Goal: Task Accomplishment & Management: Complete application form

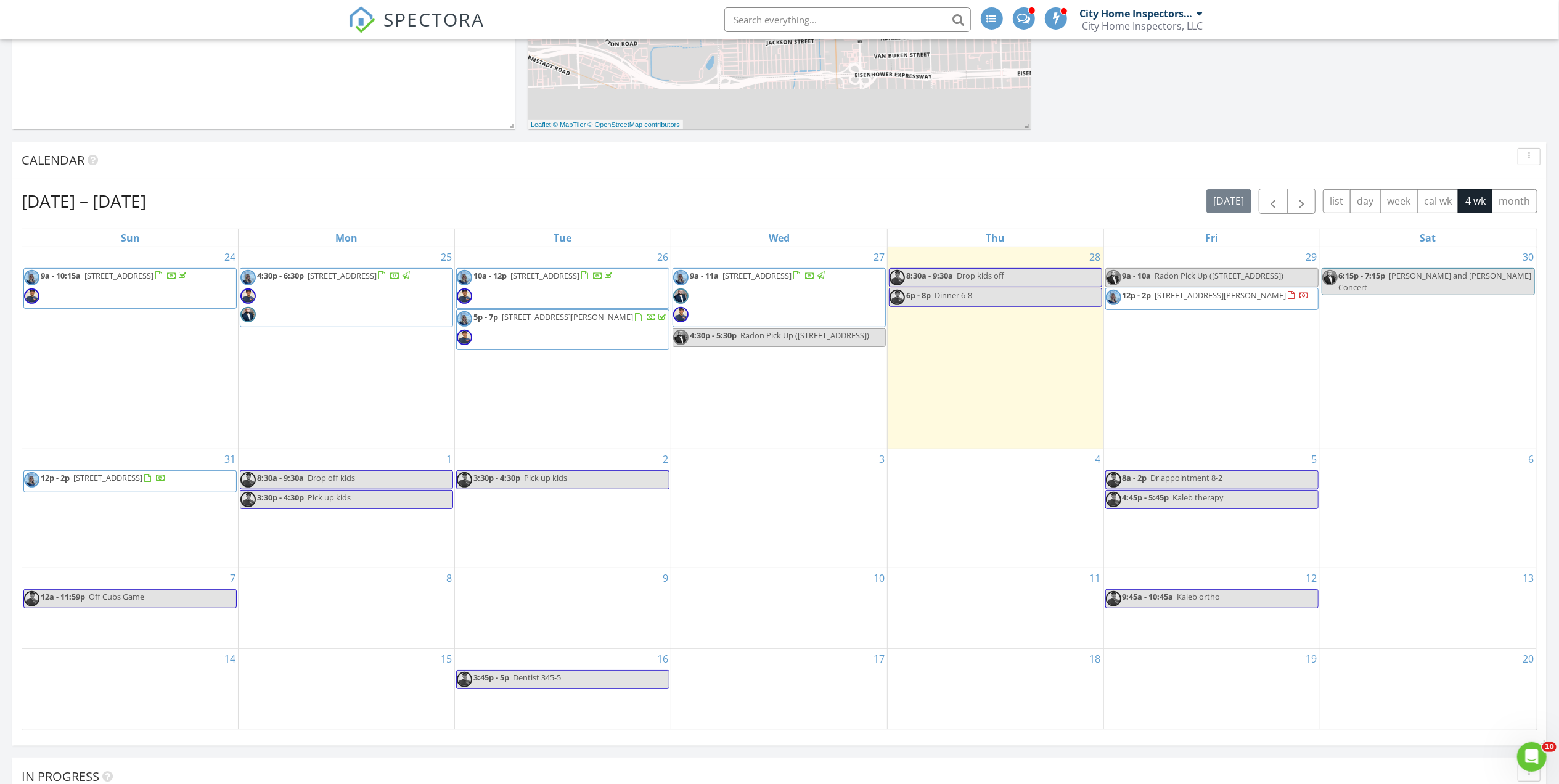
scroll to position [1454, 1584]
click at [520, 189] on div "[DATE] – [DATE] [DATE] list day week cal wk 4 wk month" at bounding box center [780, 201] width 1516 height 25
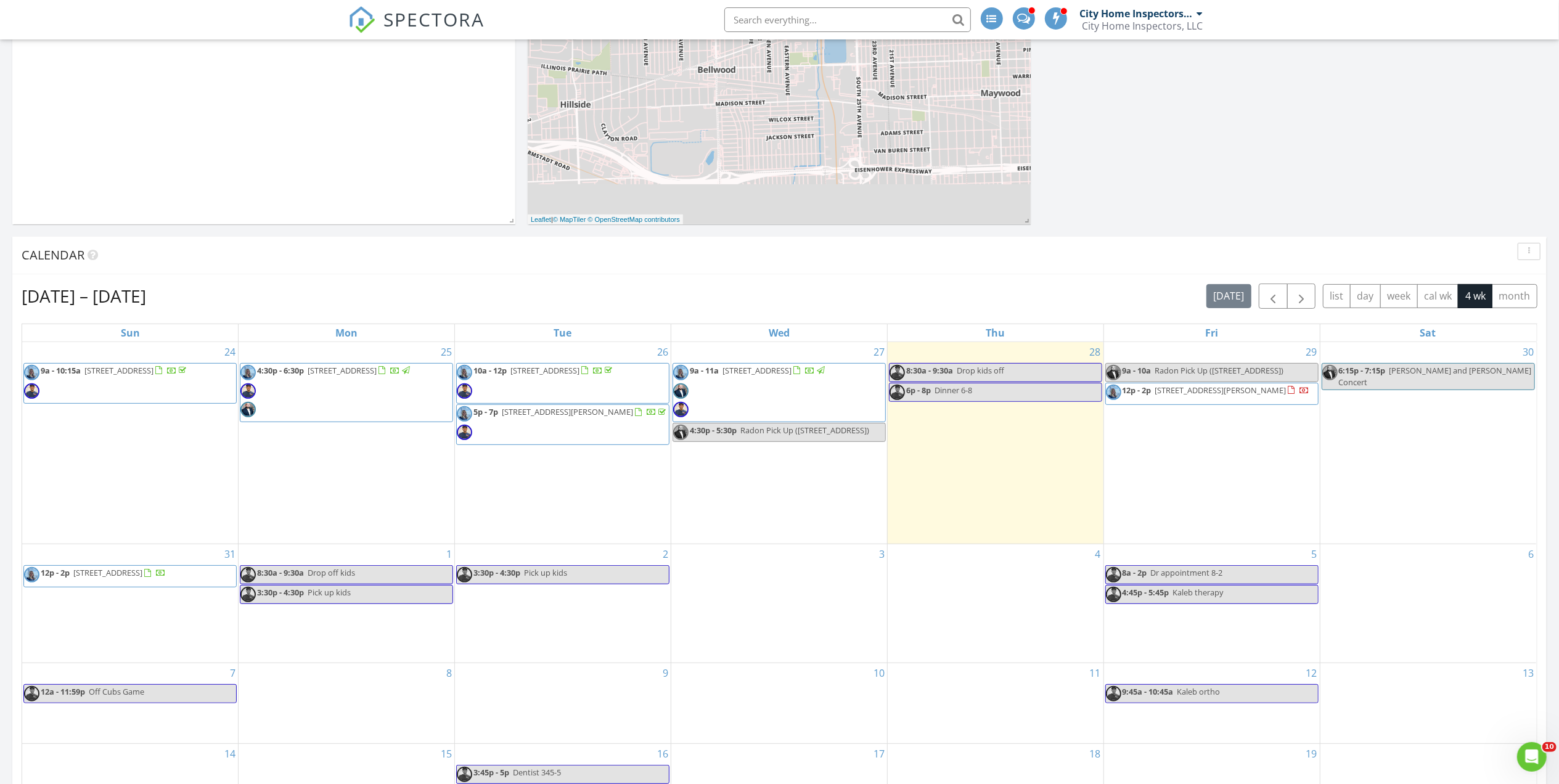
scroll to position [154, 0]
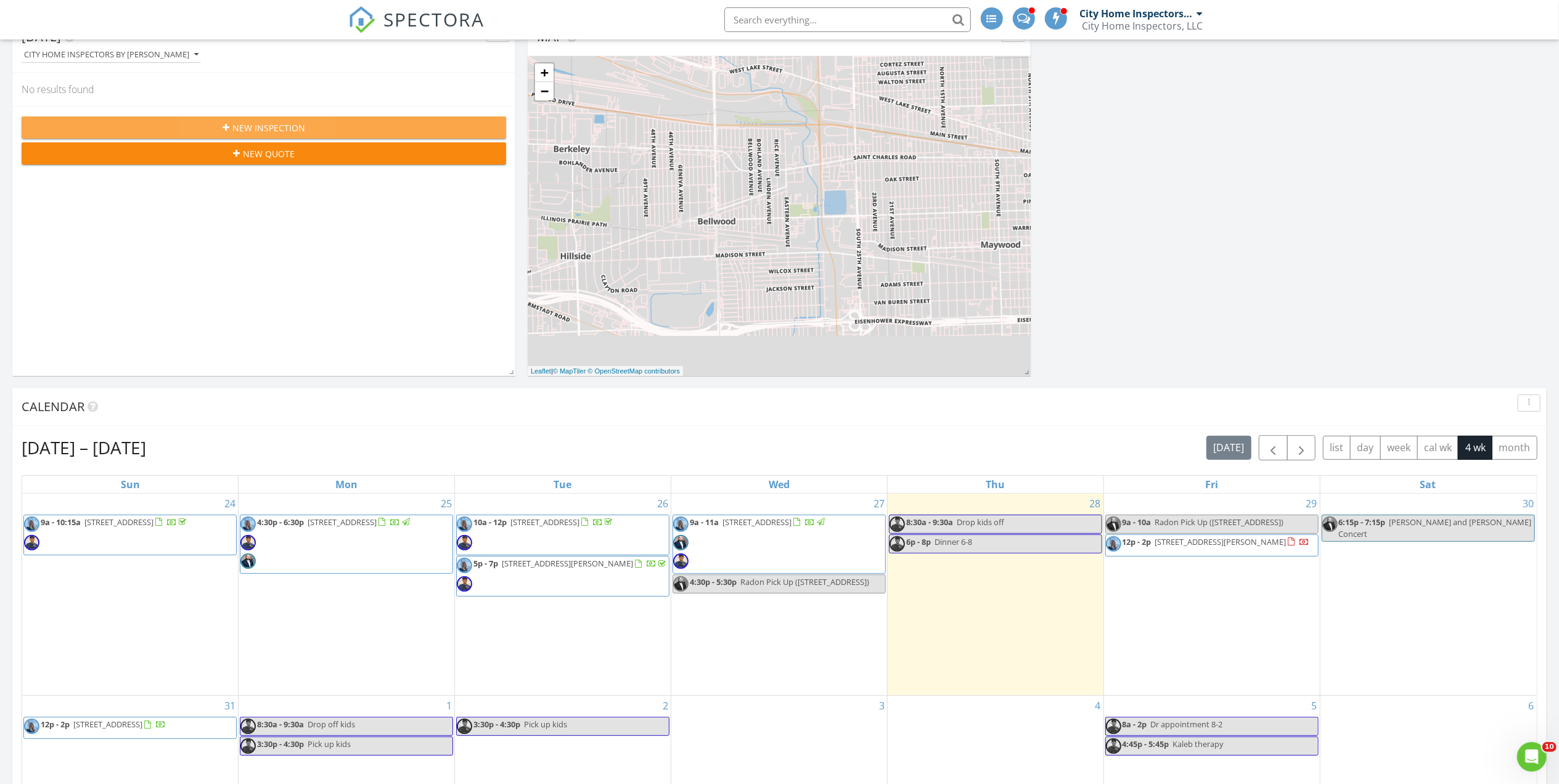
click at [341, 124] on div "New Inspection" at bounding box center [263, 127] width 465 height 13
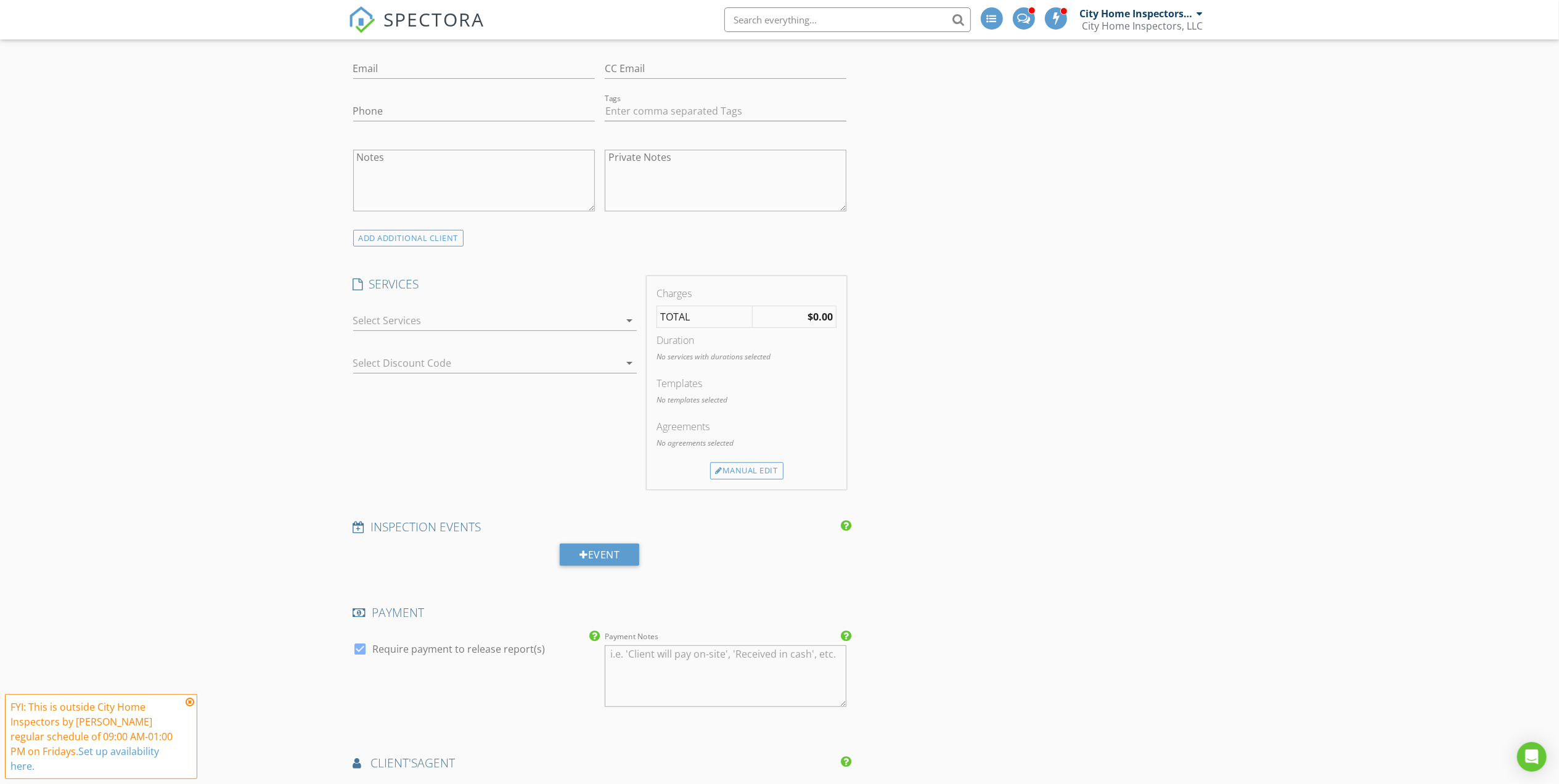
scroll to position [493, 0]
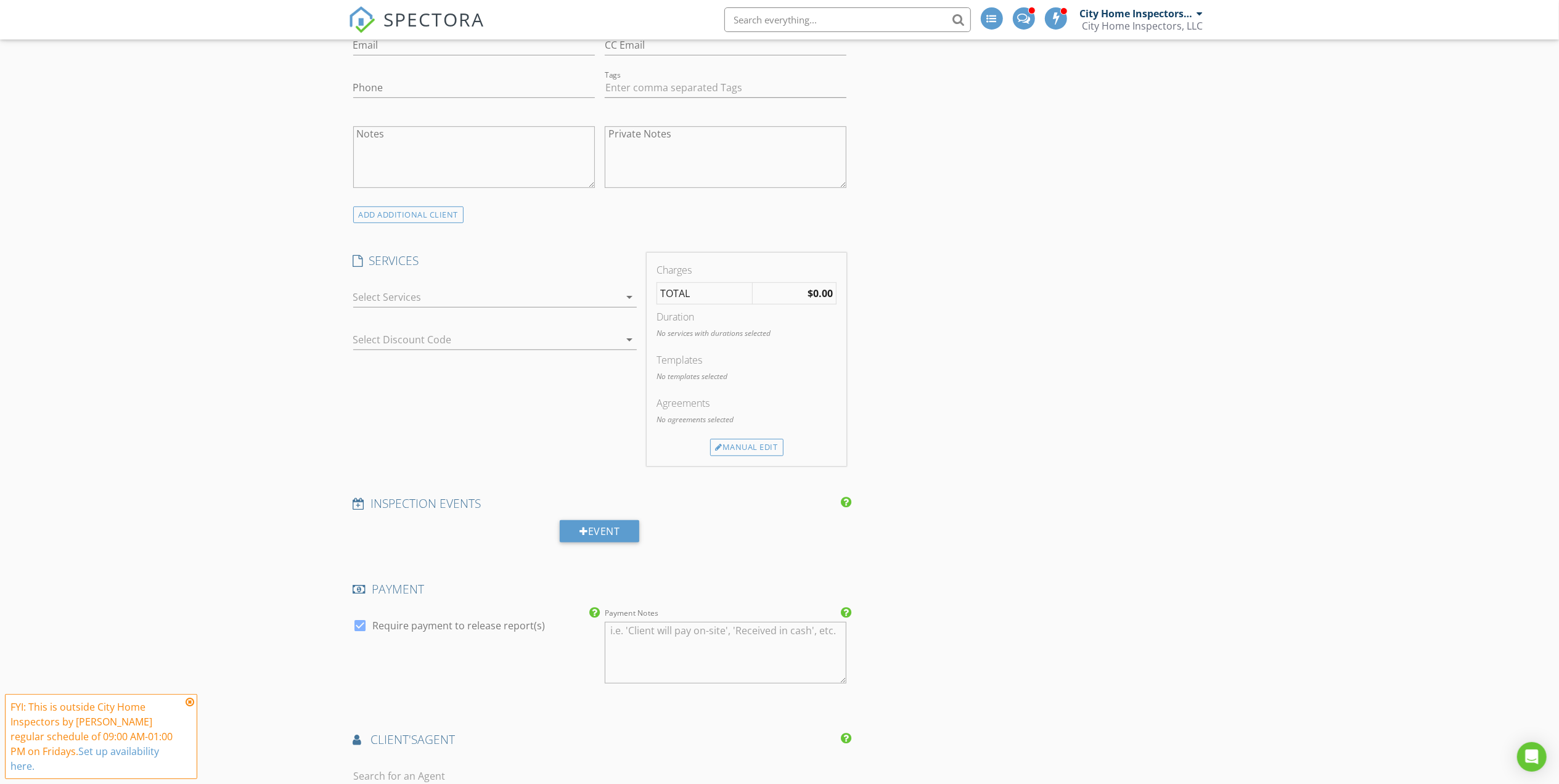
click at [445, 290] on div at bounding box center [486, 296] width 266 height 20
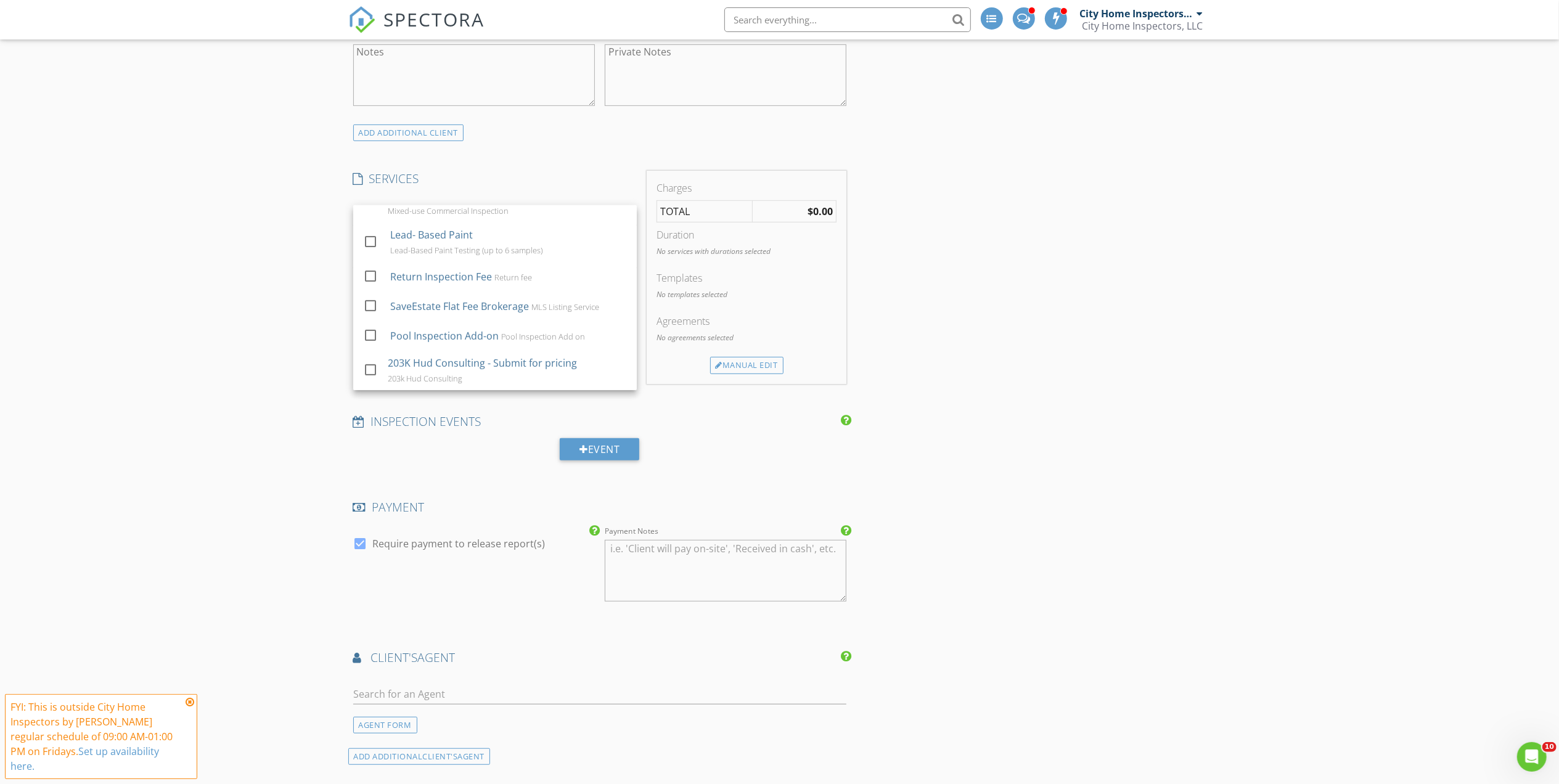
scroll to position [530, 0]
click at [318, 357] on div "New Inspection INSPECTOR(S) check_box City Home Inspectors by [PERSON_NAME] PRI…" at bounding box center [780, 563] width 1559 height 2132
click at [465, 255] on div at bounding box center [478, 257] width 249 height 20
click at [294, 386] on div "New Inspection INSPECTOR(S) check_box City Home Inspectors by [PERSON_NAME] PRI…" at bounding box center [780, 563] width 1559 height 2132
click at [438, 238] on div at bounding box center [495, 234] width 284 height 7
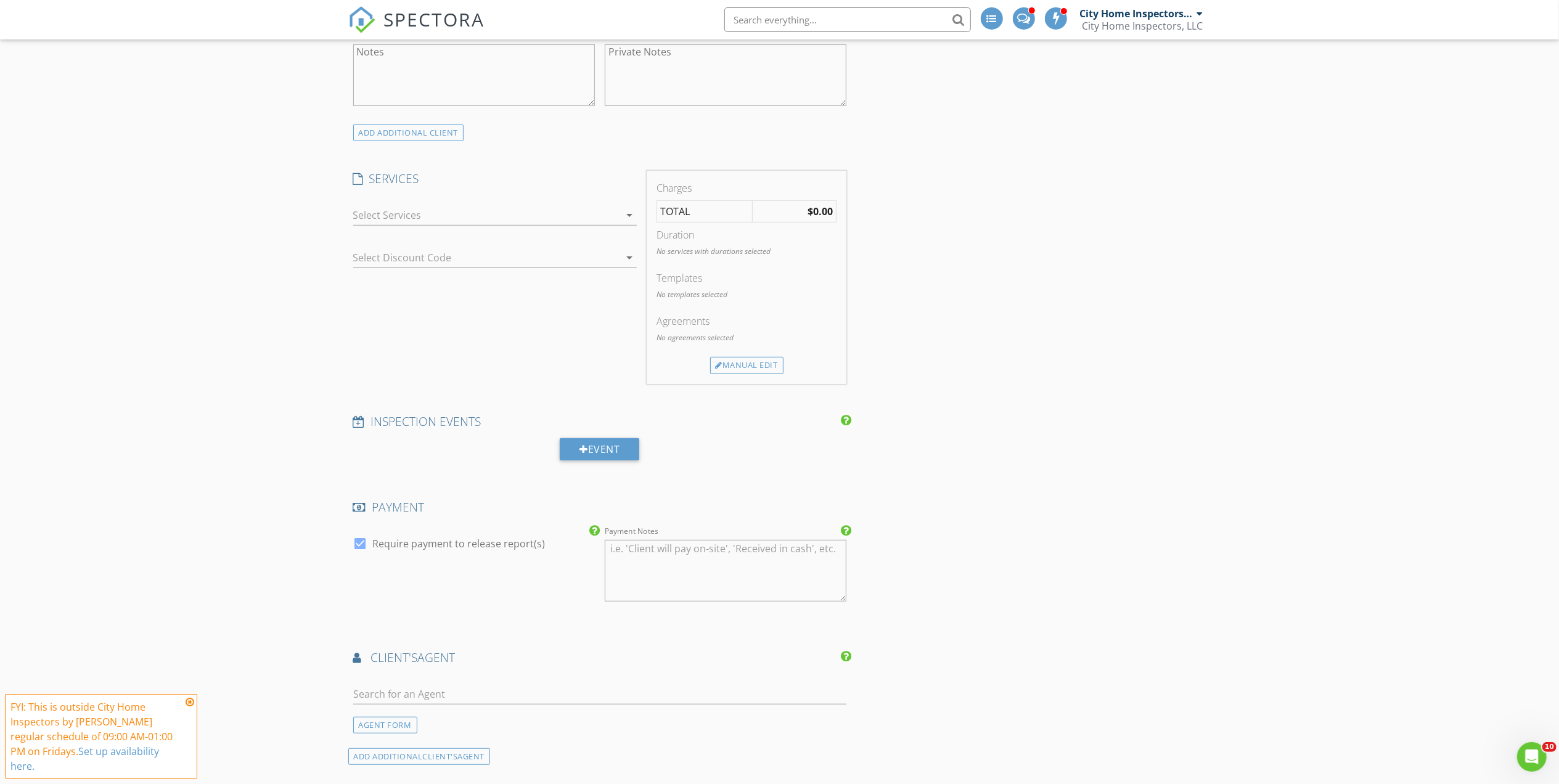
click at [445, 225] on div "arrow_drop_down" at bounding box center [495, 215] width 284 height 20
click at [264, 390] on div "New Inspection INSPECTOR(S) check_box City Home Inspectors by [PERSON_NAME] PRI…" at bounding box center [780, 563] width 1559 height 2132
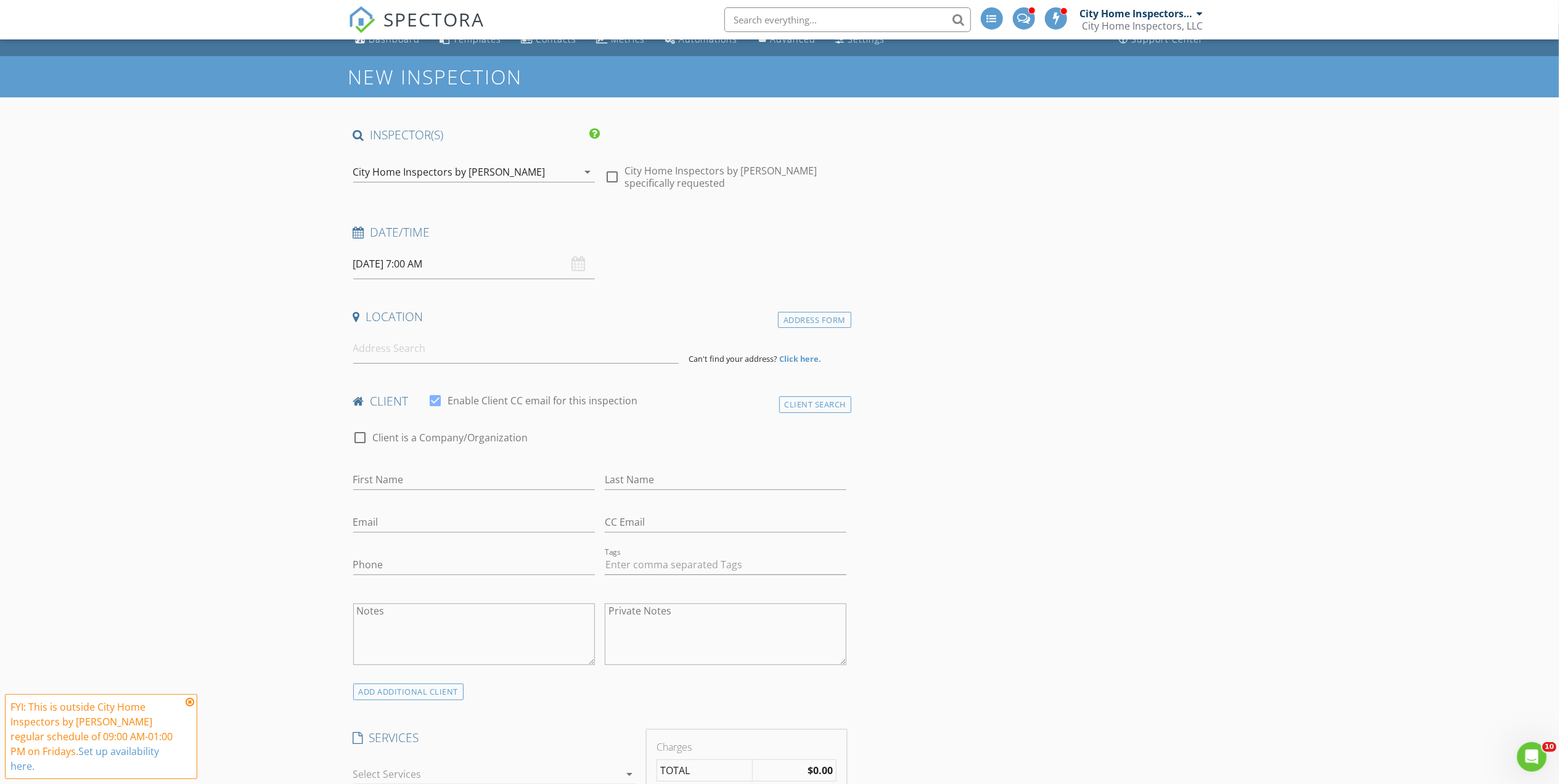
scroll to position [0, 0]
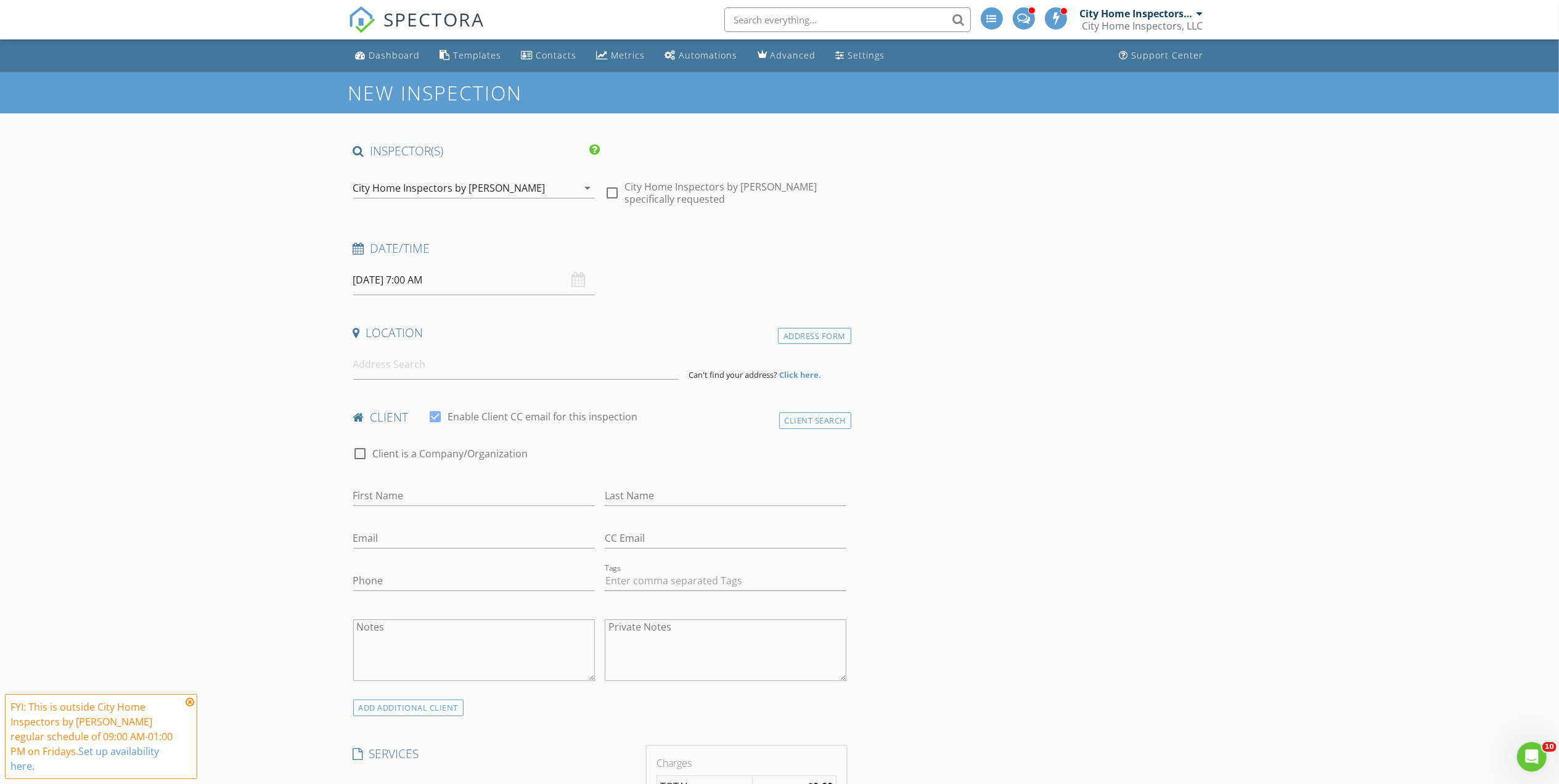
click at [459, 281] on input "[DATE] 7:00 AM" at bounding box center [474, 280] width 242 height 30
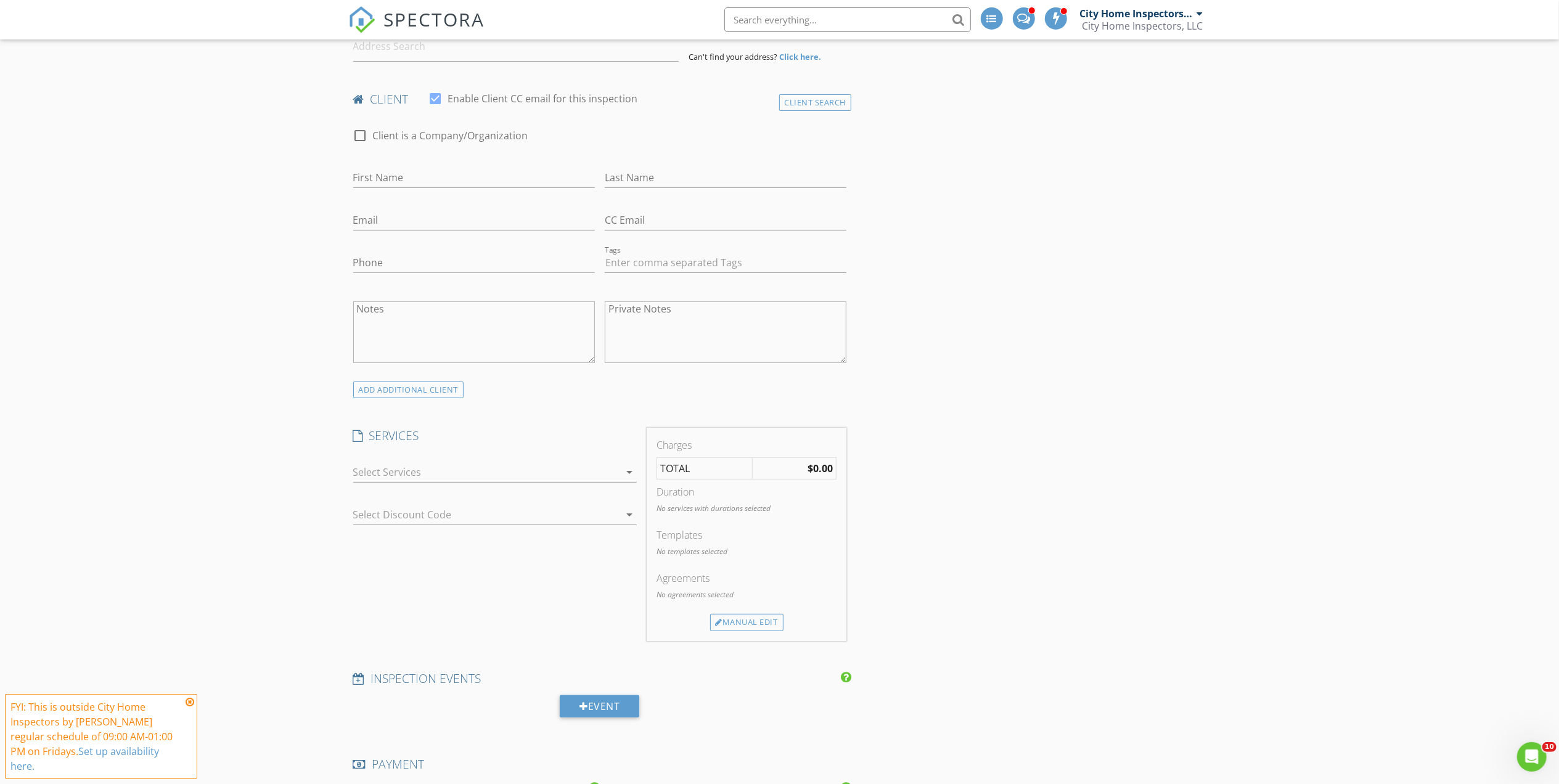
scroll to position [328, 0]
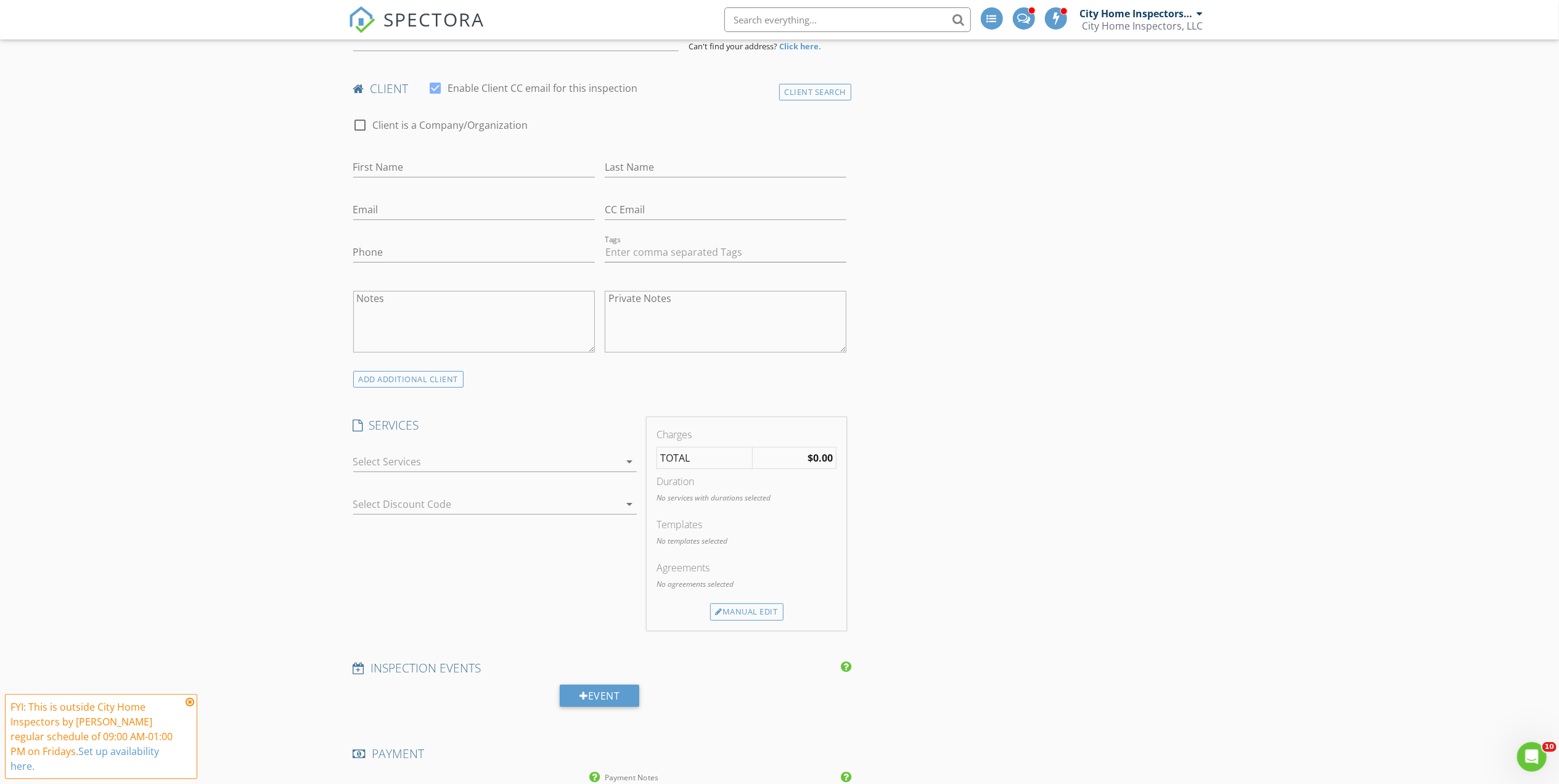
click at [417, 444] on div "check_box_outline_blank Single Family Home Inspection Single Family check_box_o…" at bounding box center [495, 463] width 294 height 43
click at [408, 465] on div at bounding box center [486, 461] width 266 height 20
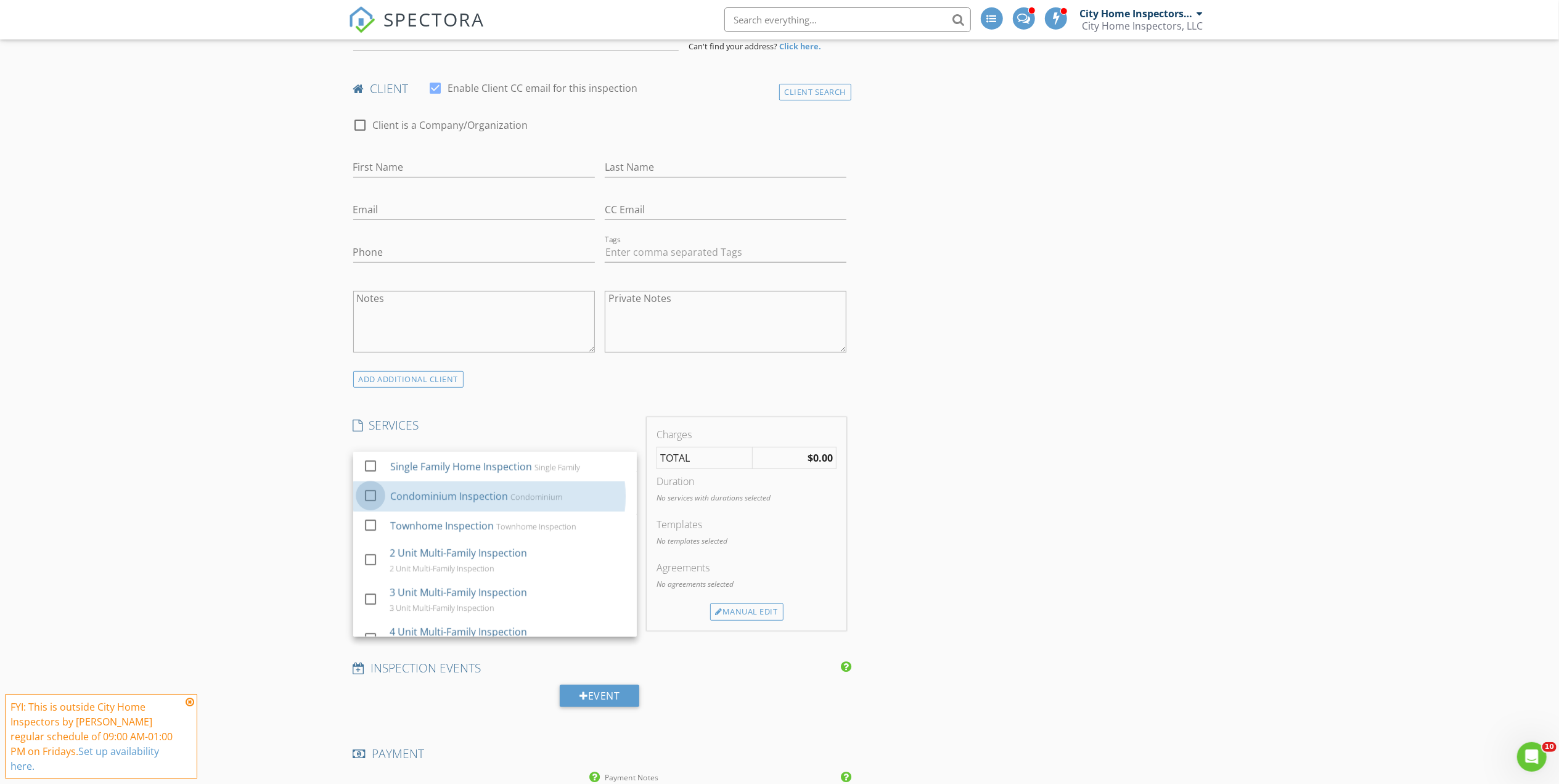
drag, startPoint x: 363, startPoint y: 494, endPoint x: 342, endPoint y: 504, distance: 23.3
click at [363, 497] on div at bounding box center [370, 495] width 21 height 21
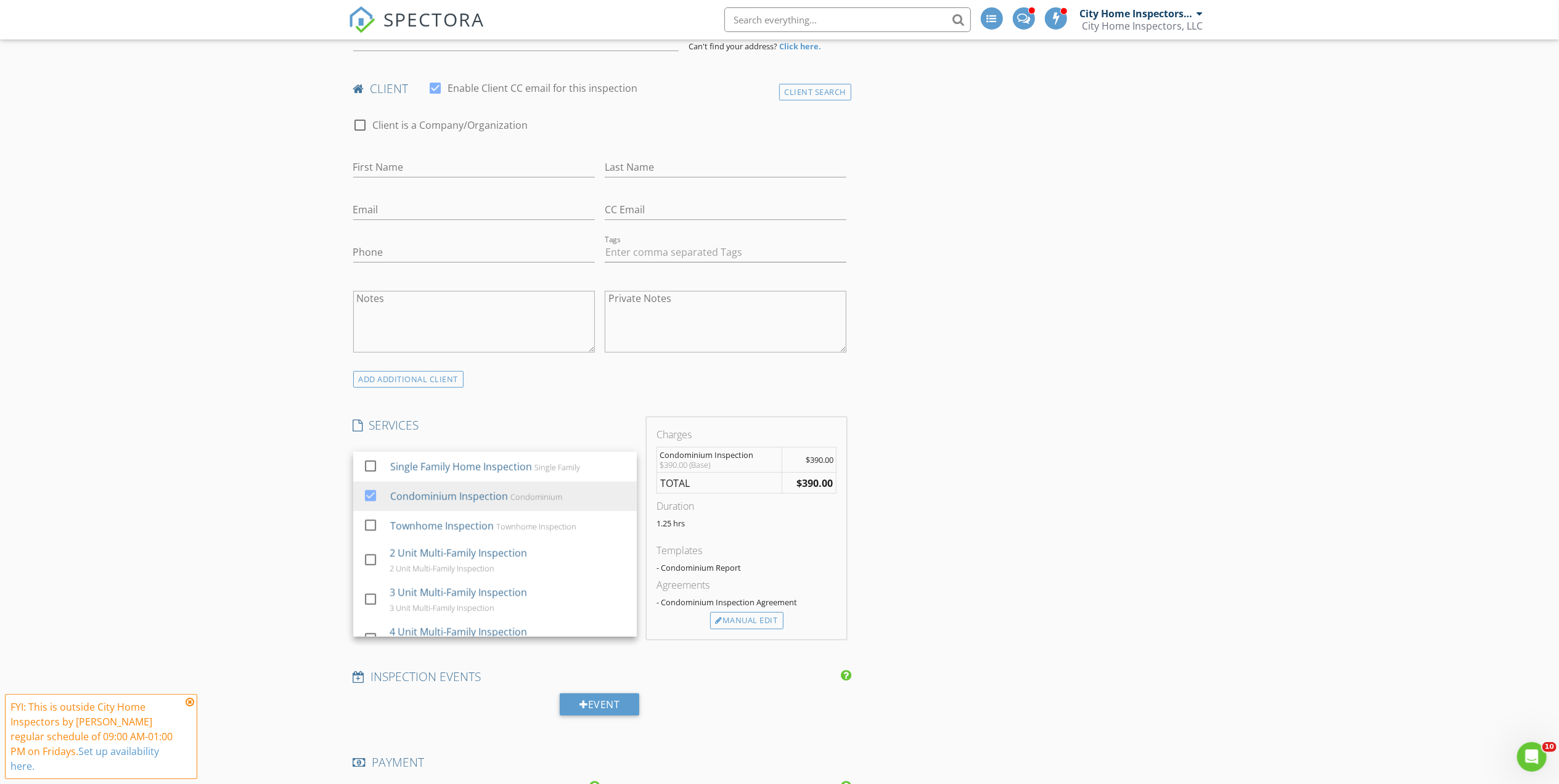
click at [403, 501] on div at bounding box center [486, 503] width 266 height 20
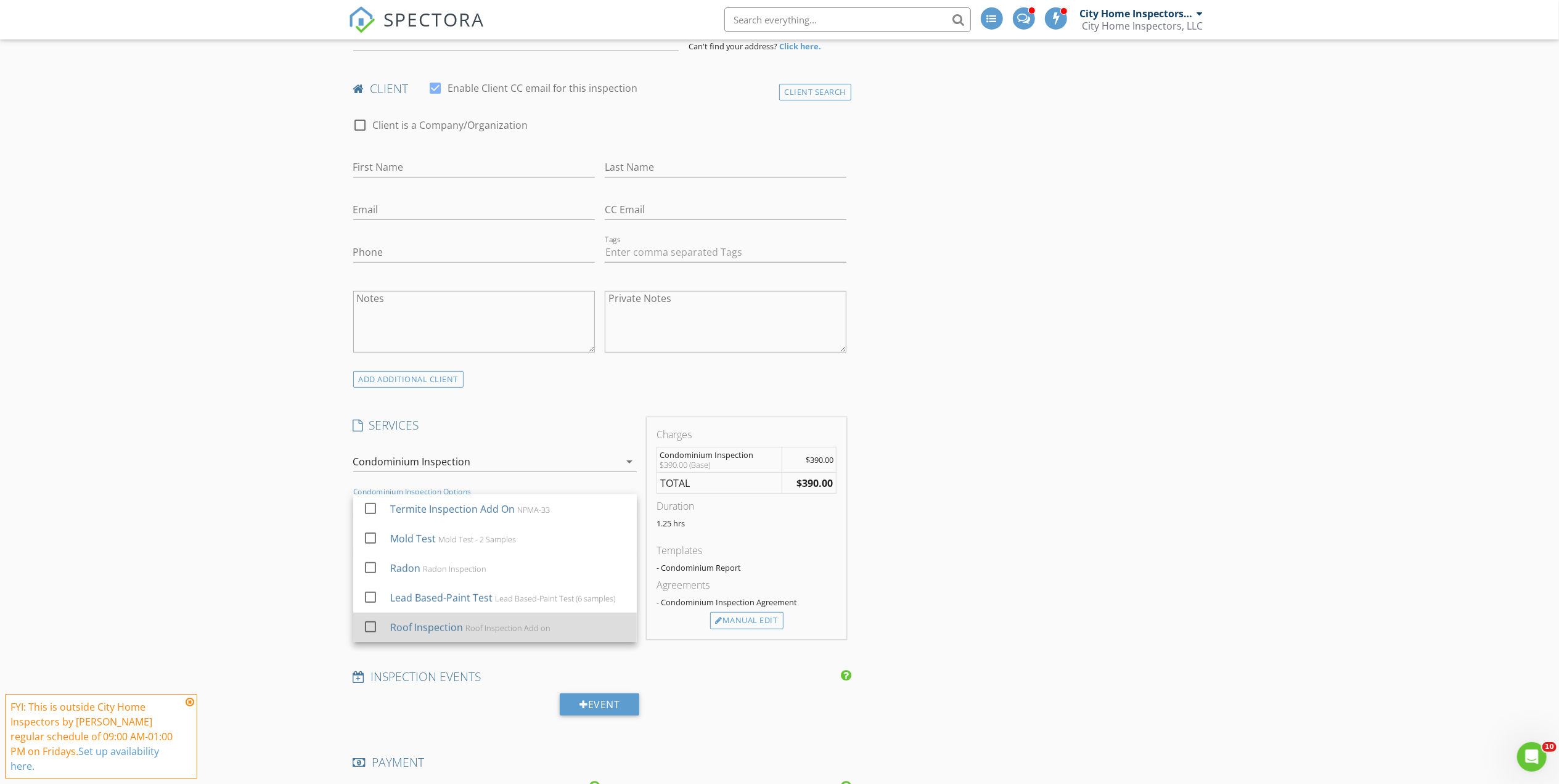
click at [445, 624] on div "Roof Inspection" at bounding box center [426, 627] width 72 height 15
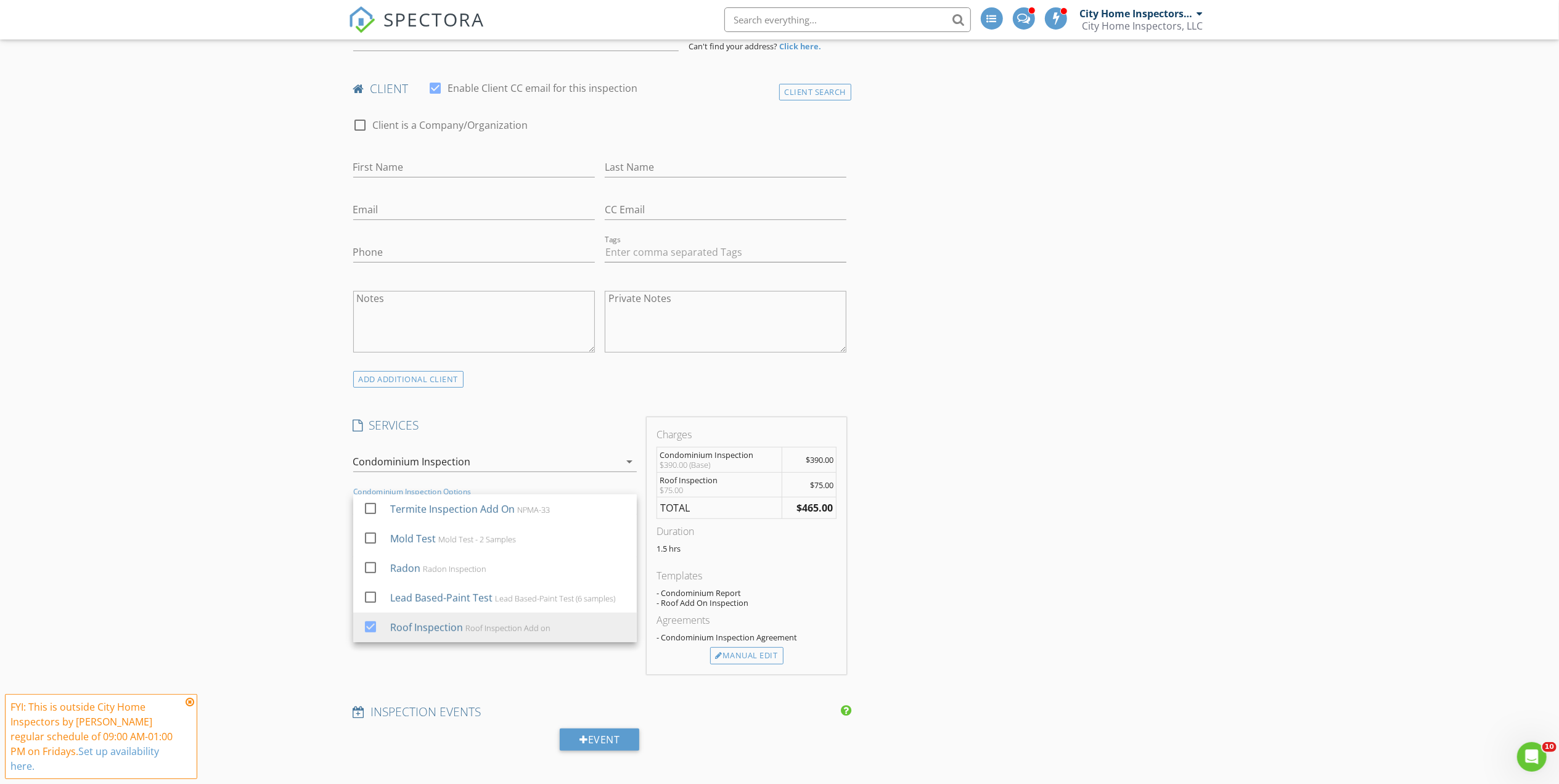
click at [733, 660] on div "Manual Edit" at bounding box center [746, 655] width 73 height 18
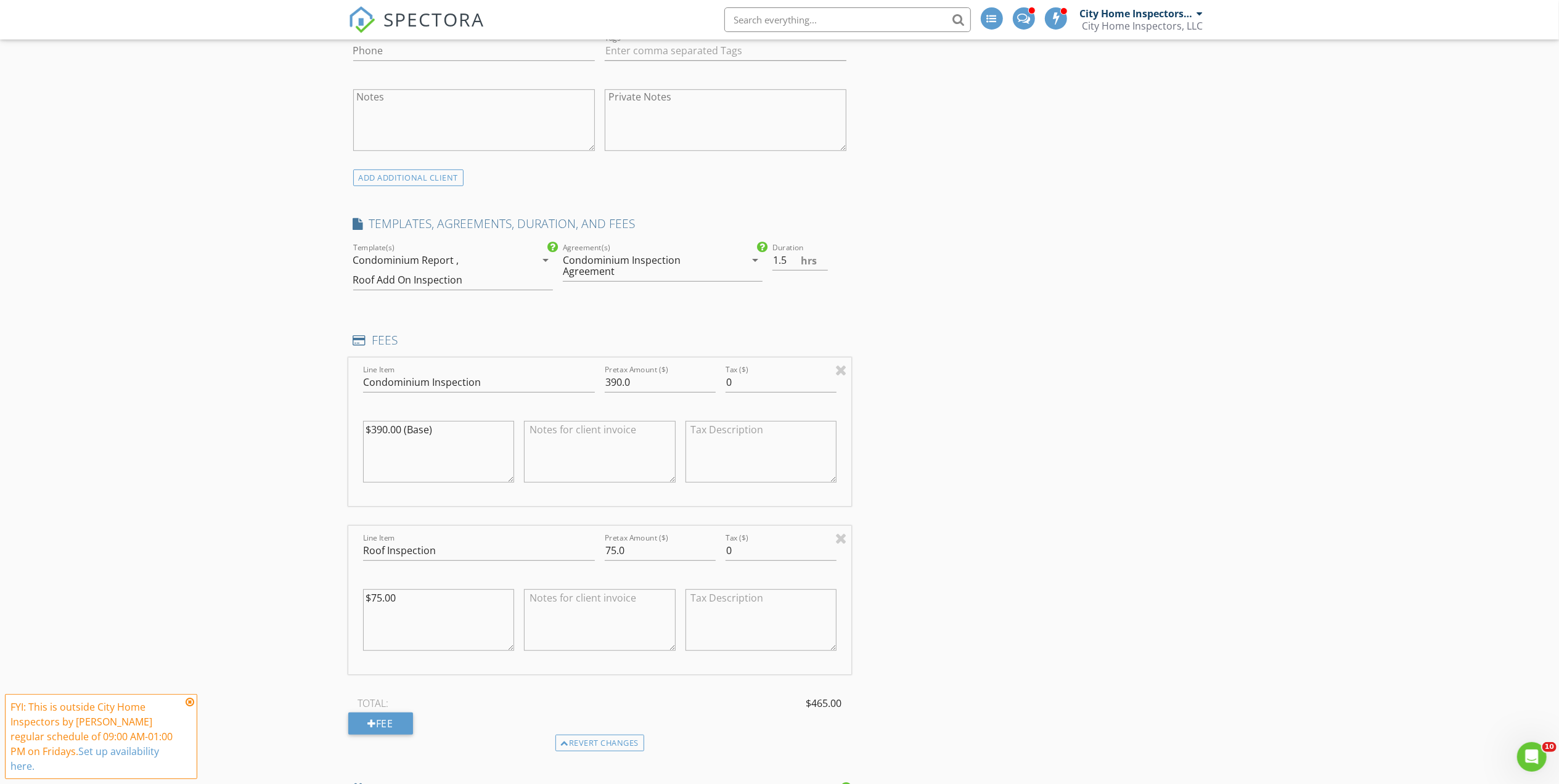
scroll to position [493, 0]
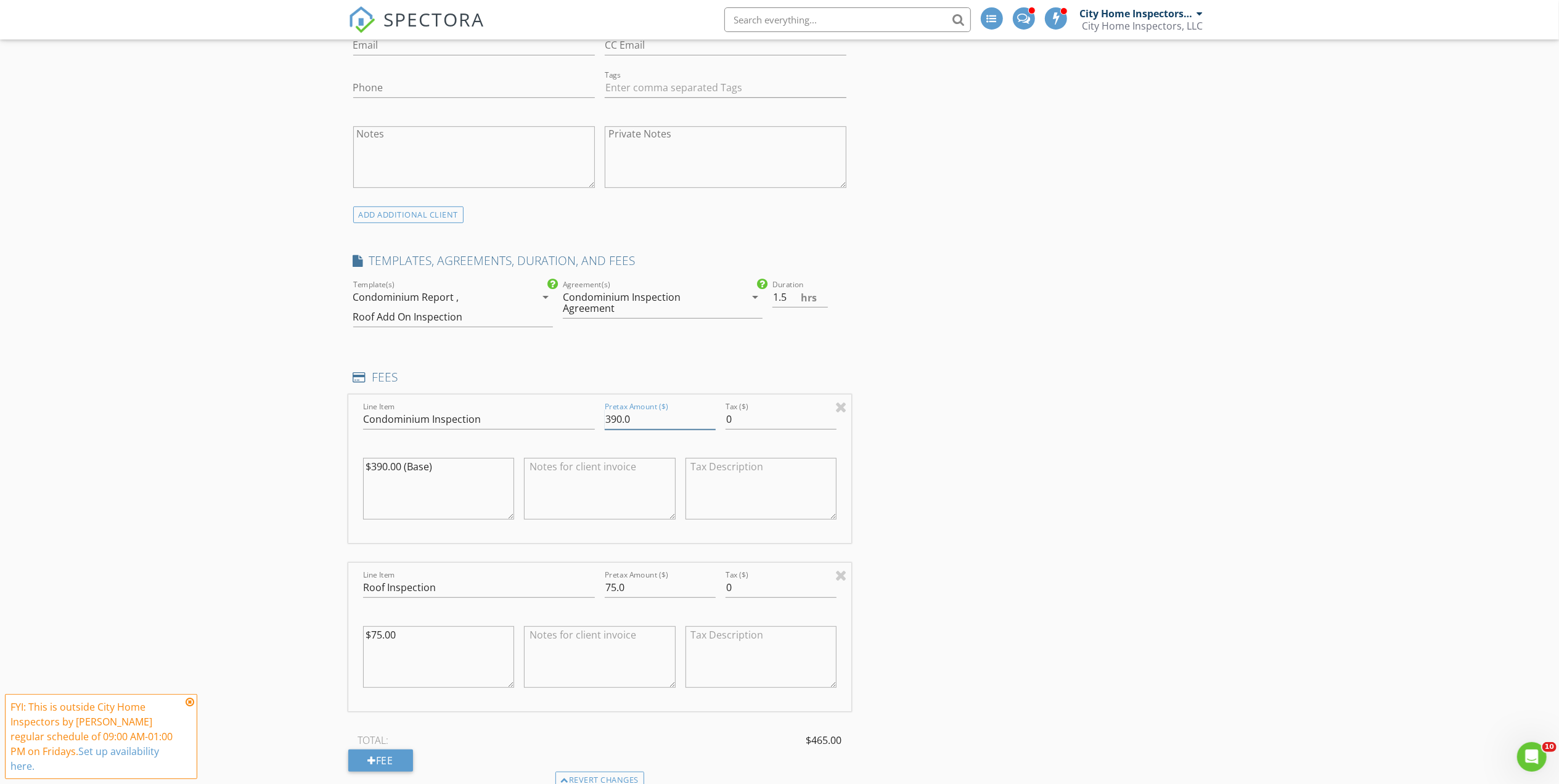
drag, startPoint x: 654, startPoint y: 423, endPoint x: 583, endPoint y: 407, distance: 72.8
click at [583, 411] on div "Line Item Condominium Inspection Pretax Amount ($) 390.0 Tax ($) 0 $390.00 (Bas…" at bounding box center [600, 469] width 503 height 149
type input "0.00"
click at [447, 484] on textarea "$390.00 (Base)" at bounding box center [438, 488] width 152 height 62
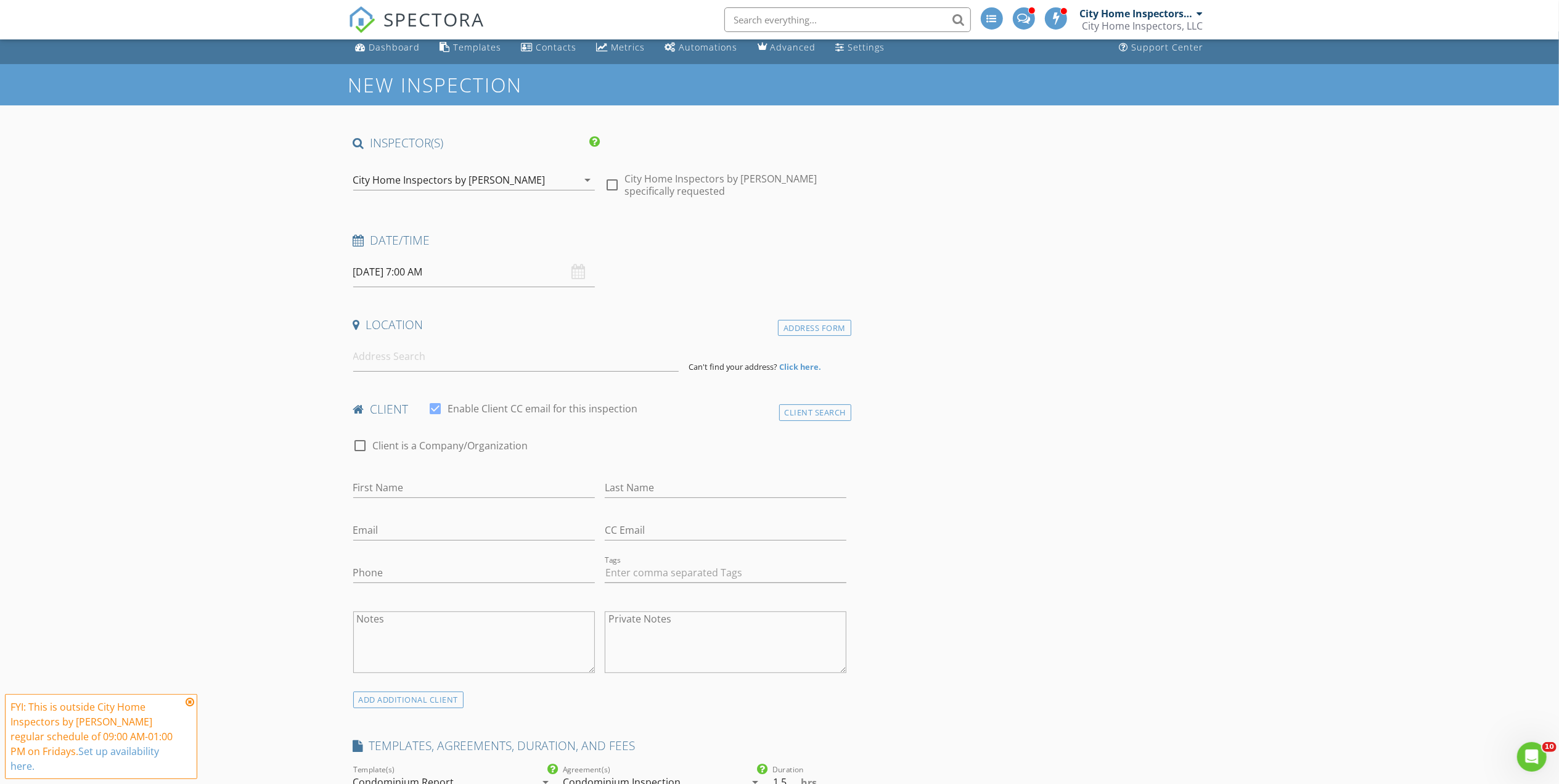
scroll to position [0, 0]
